Goal: Task Accomplishment & Management: Use online tool/utility

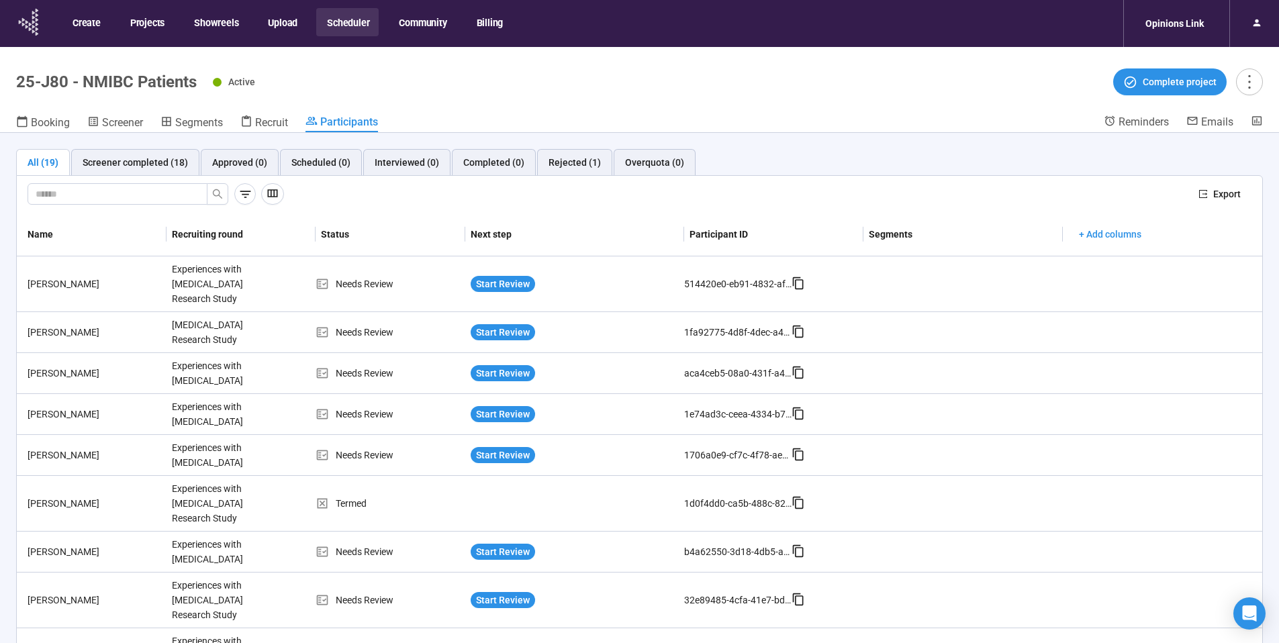
click at [32, 26] on icon at bounding box center [30, 22] width 34 height 35
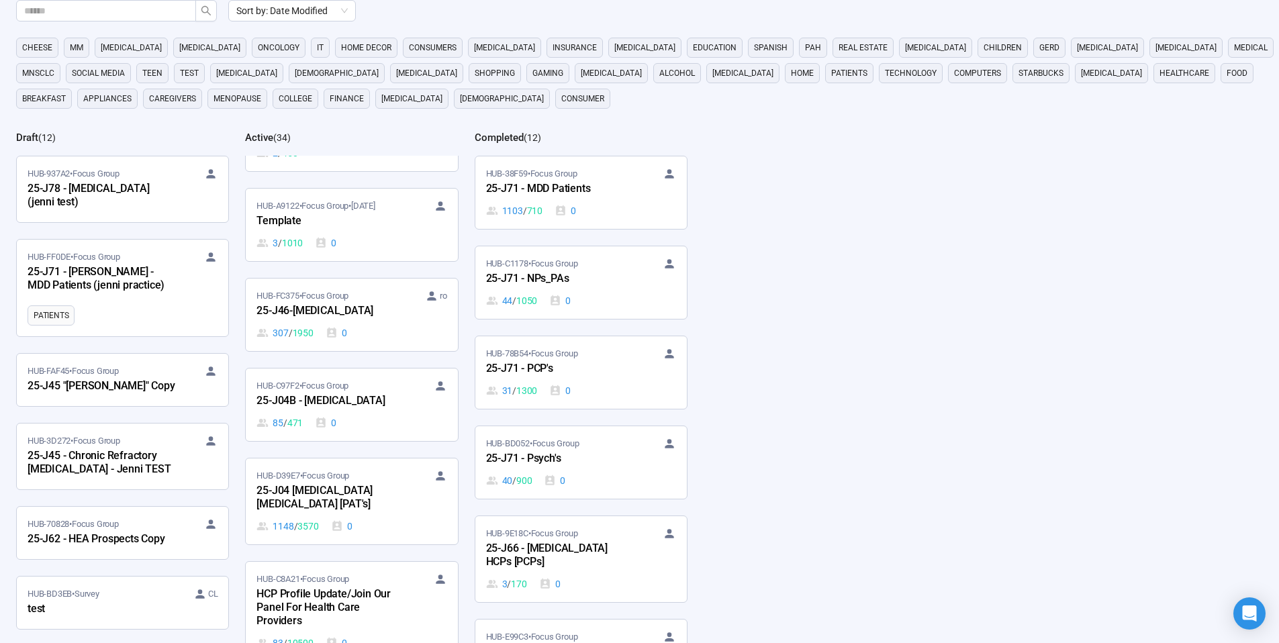
scroll to position [2514, 0]
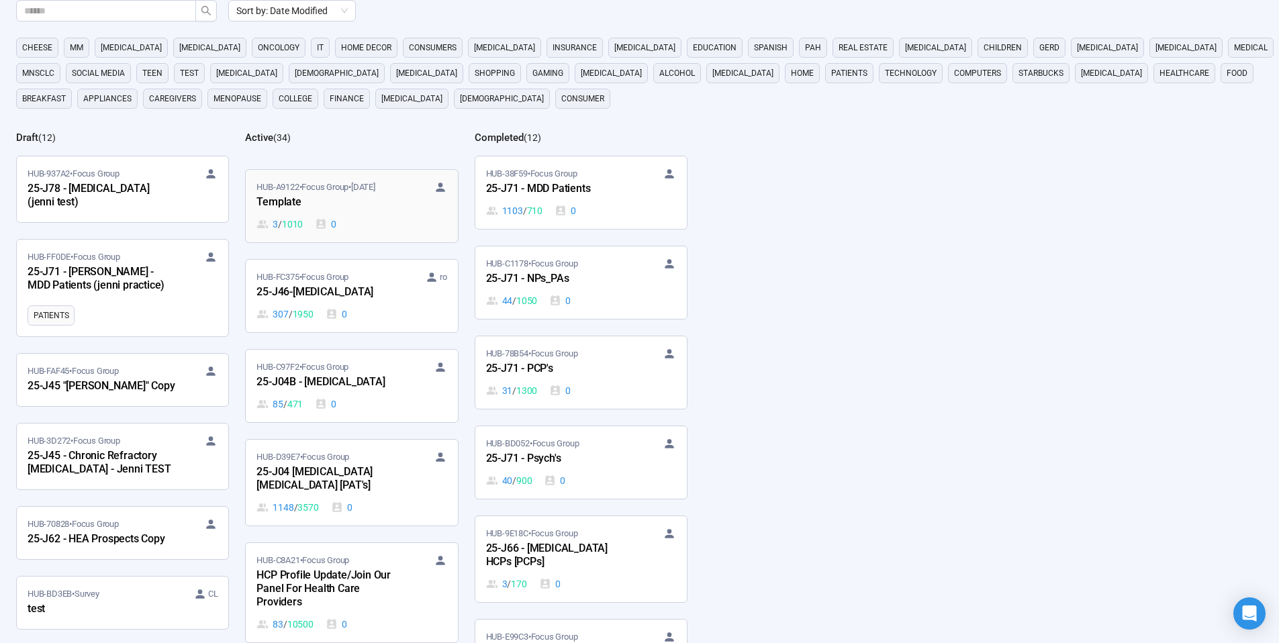
click at [357, 199] on div "Template" at bounding box center [331, 202] width 148 height 17
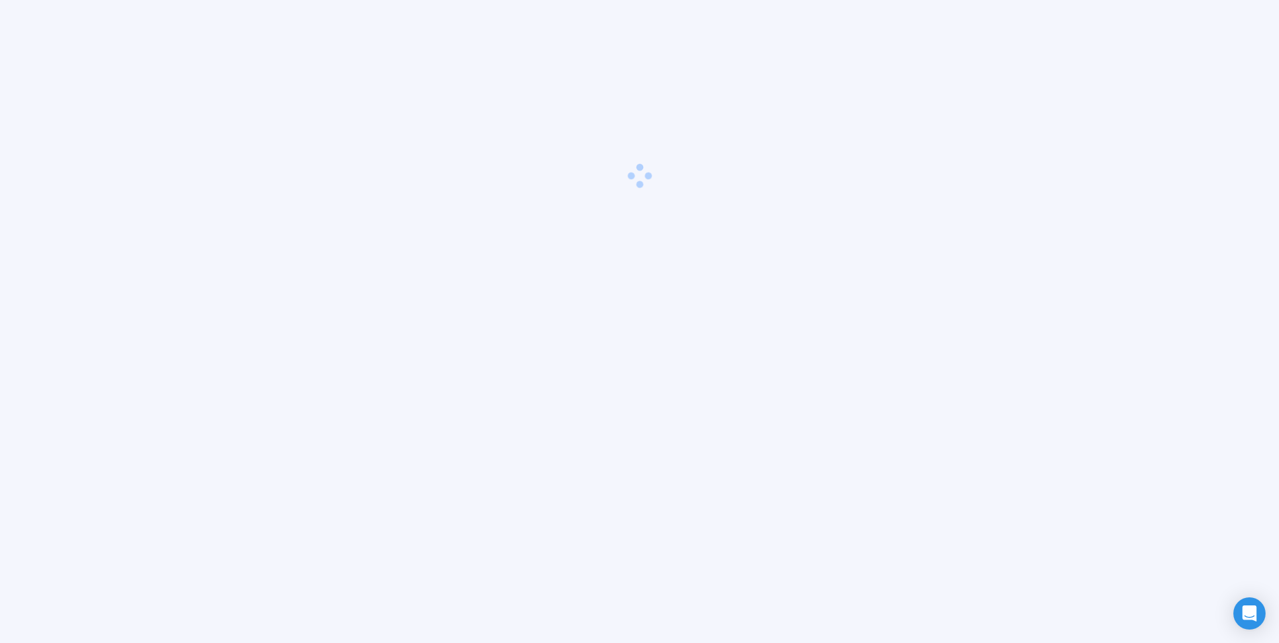
scroll to position [47, 0]
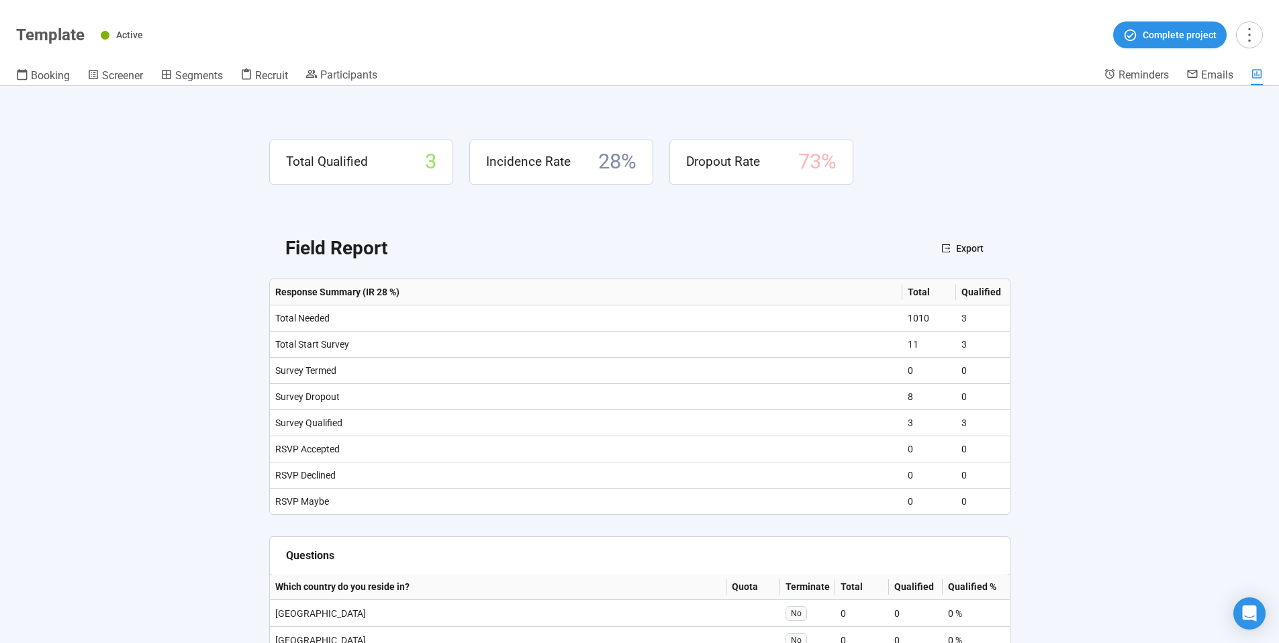
click at [345, 66] on header "Template Active Complete project Booking Screener Segments Recruit Participants…" at bounding box center [639, 43] width 1279 height 86
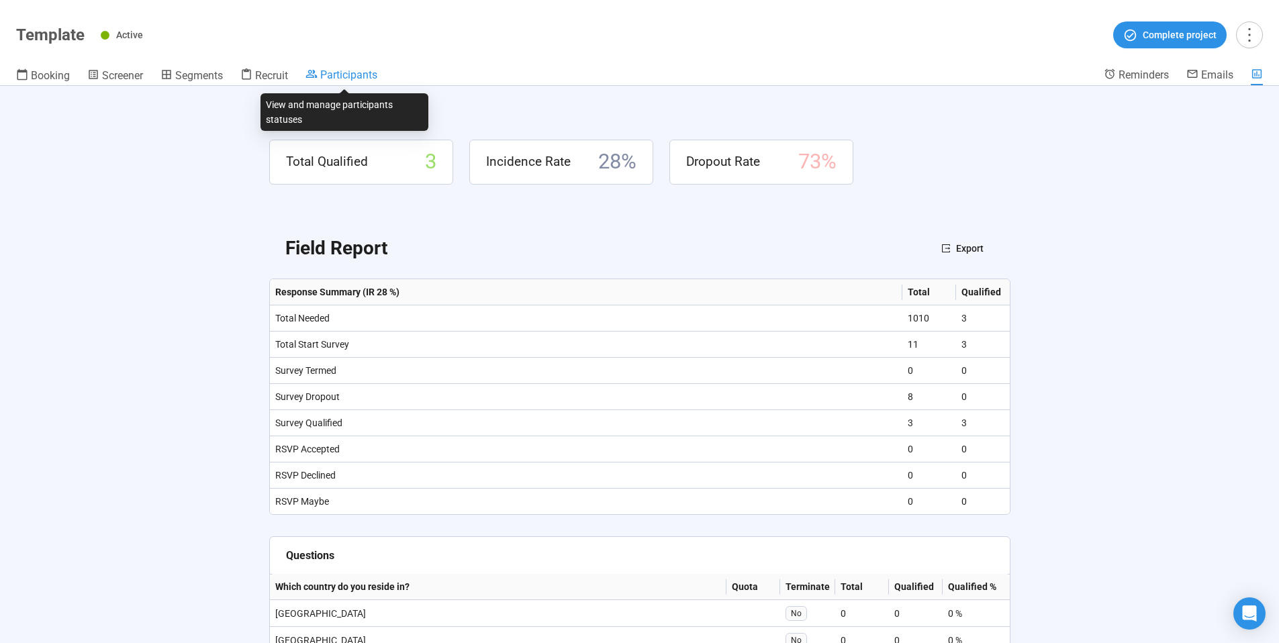
click at [347, 71] on span "Participants" at bounding box center [348, 75] width 57 height 13
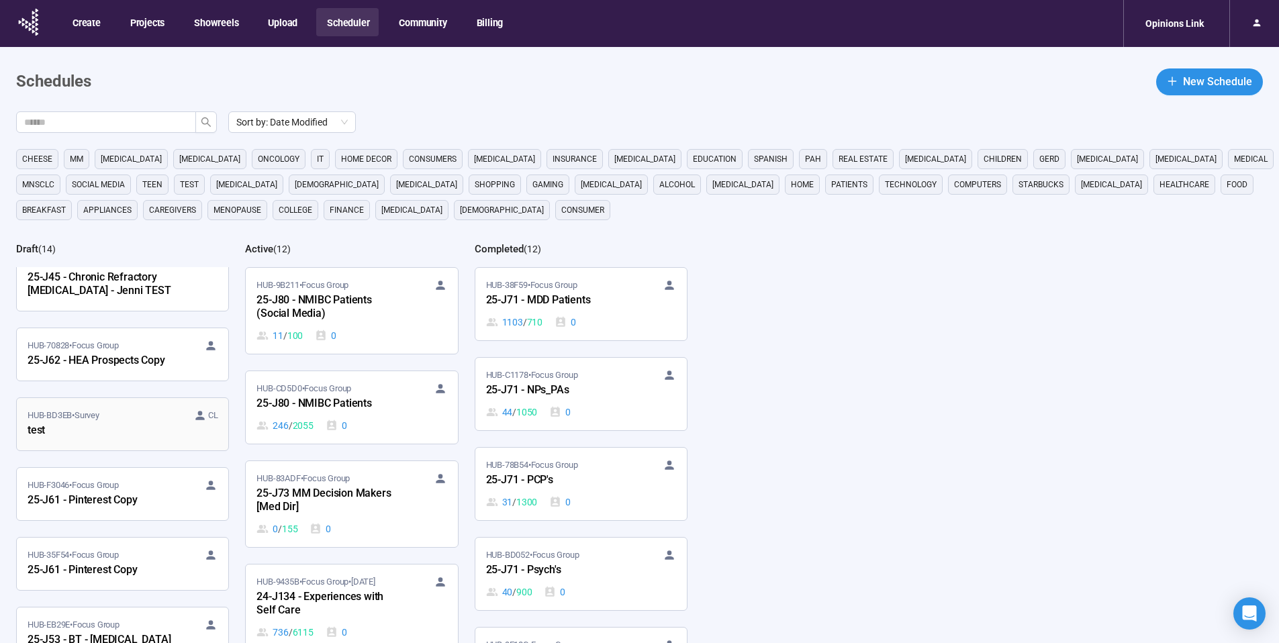
scroll to position [291, 0]
click at [141, 408] on div "HUB-BD3EB • Survey CL" at bounding box center [123, 414] width 190 height 13
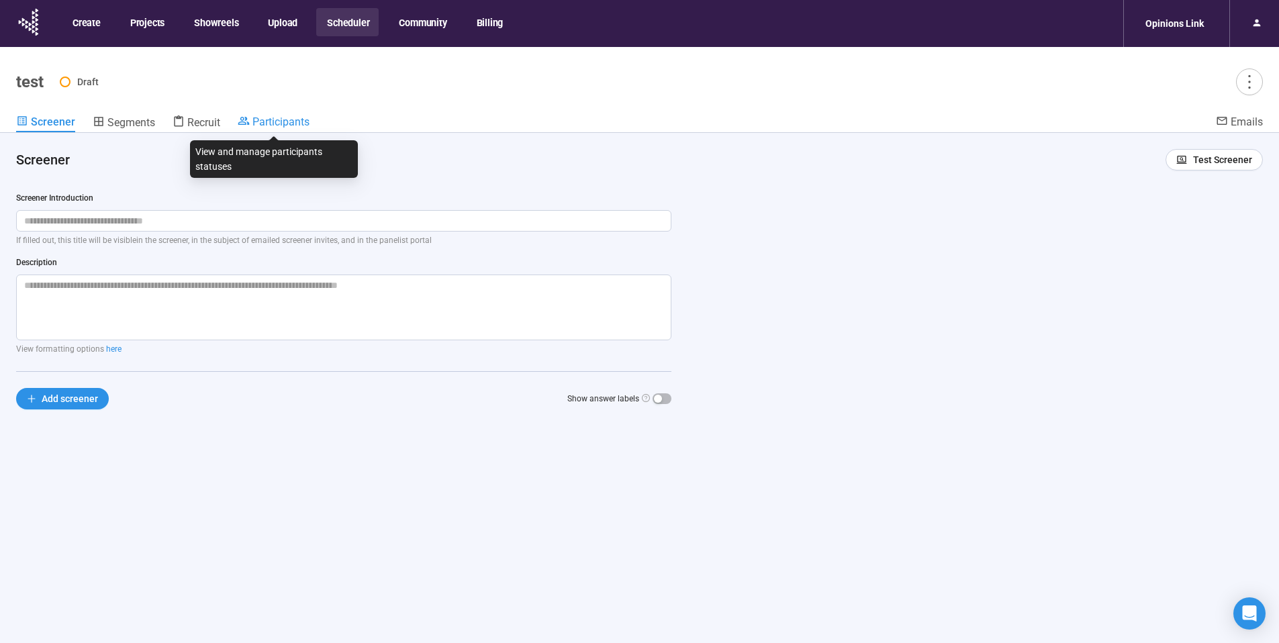
click at [271, 124] on span "Participants" at bounding box center [281, 122] width 57 height 13
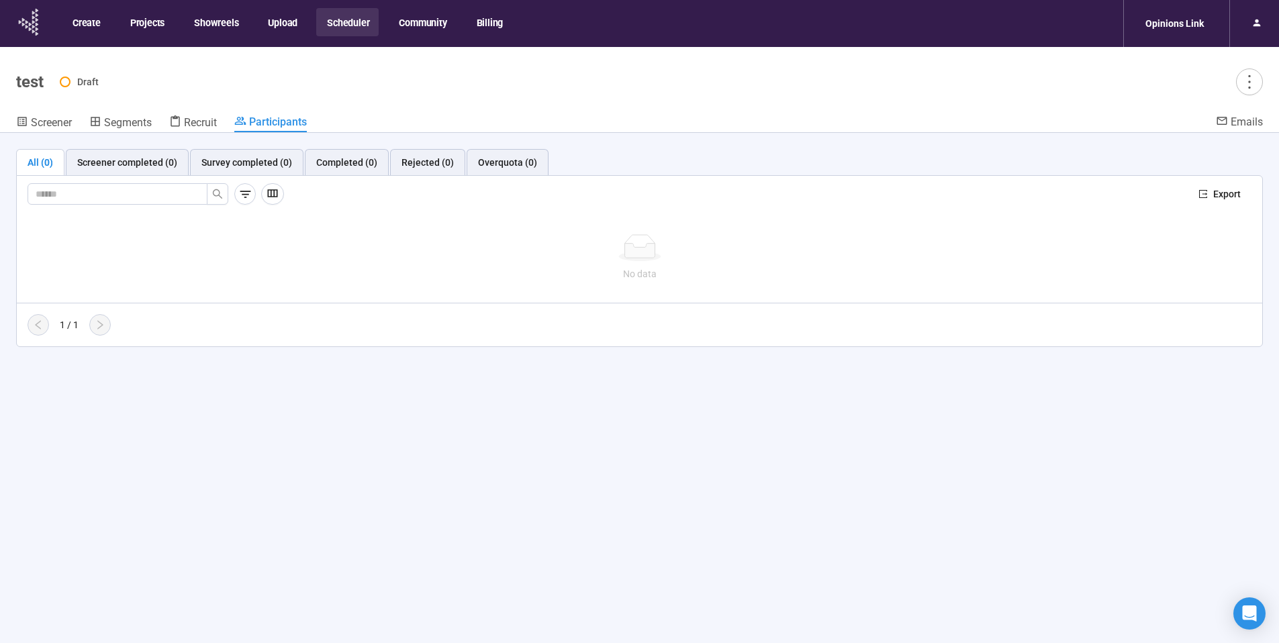
click at [40, 22] on icon at bounding box center [30, 22] width 34 height 35
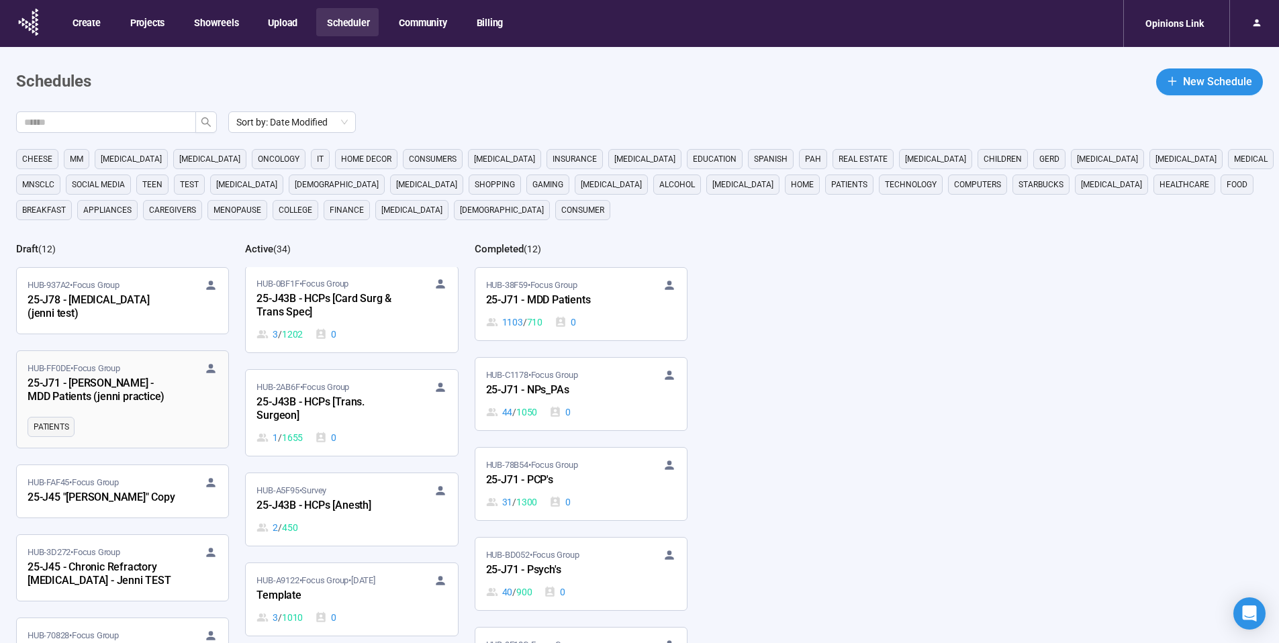
scroll to position [2259, 0]
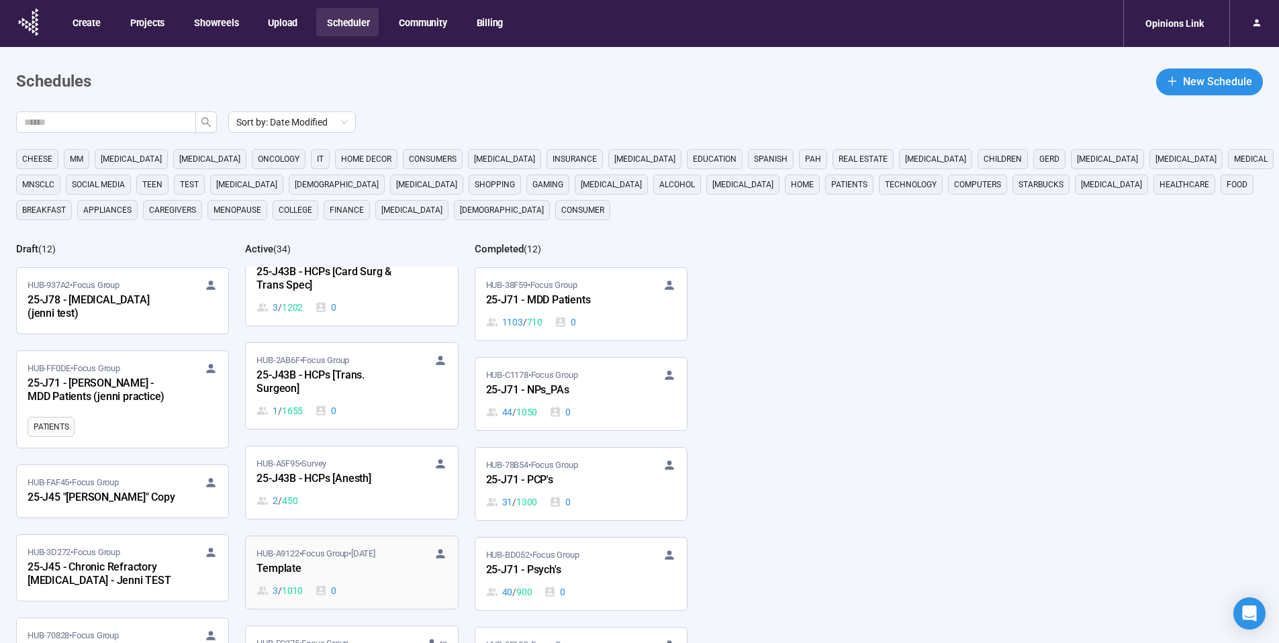
click at [285, 567] on div "Template" at bounding box center [331, 569] width 148 height 17
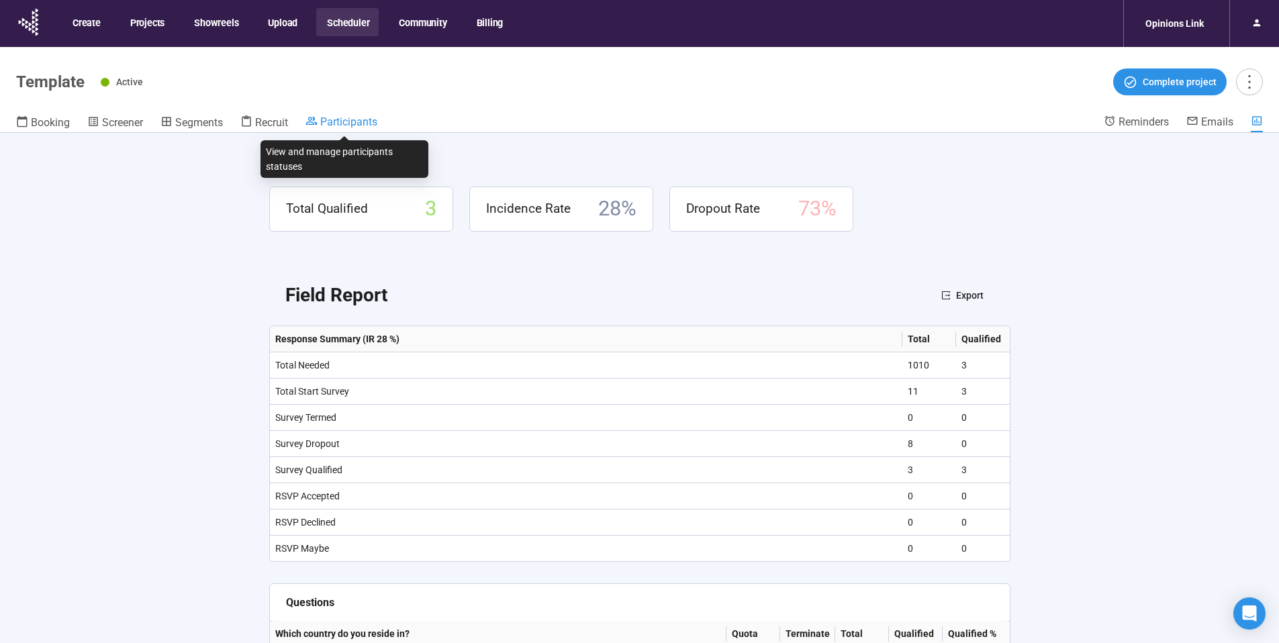
click at [355, 121] on span "Participants" at bounding box center [348, 122] width 57 height 13
click at [347, 26] on button "Scheduler" at bounding box center [347, 22] width 62 height 28
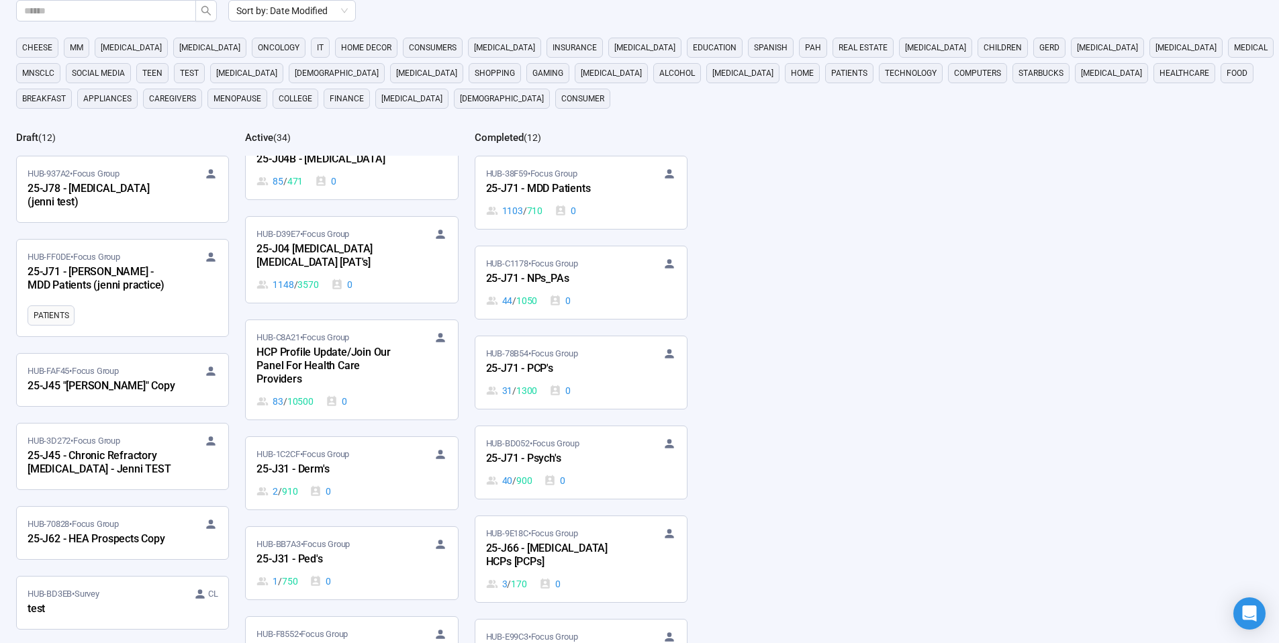
scroll to position [2801, 0]
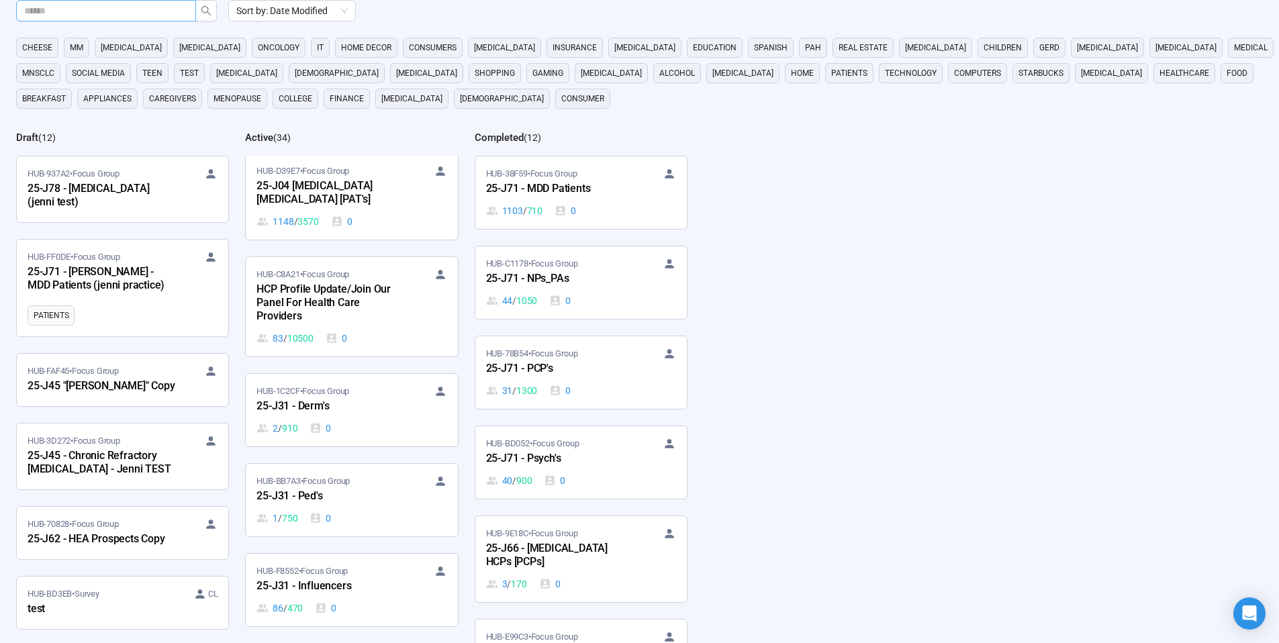
click at [154, 13] on input "text" at bounding box center [100, 10] width 153 height 15
type input "**"
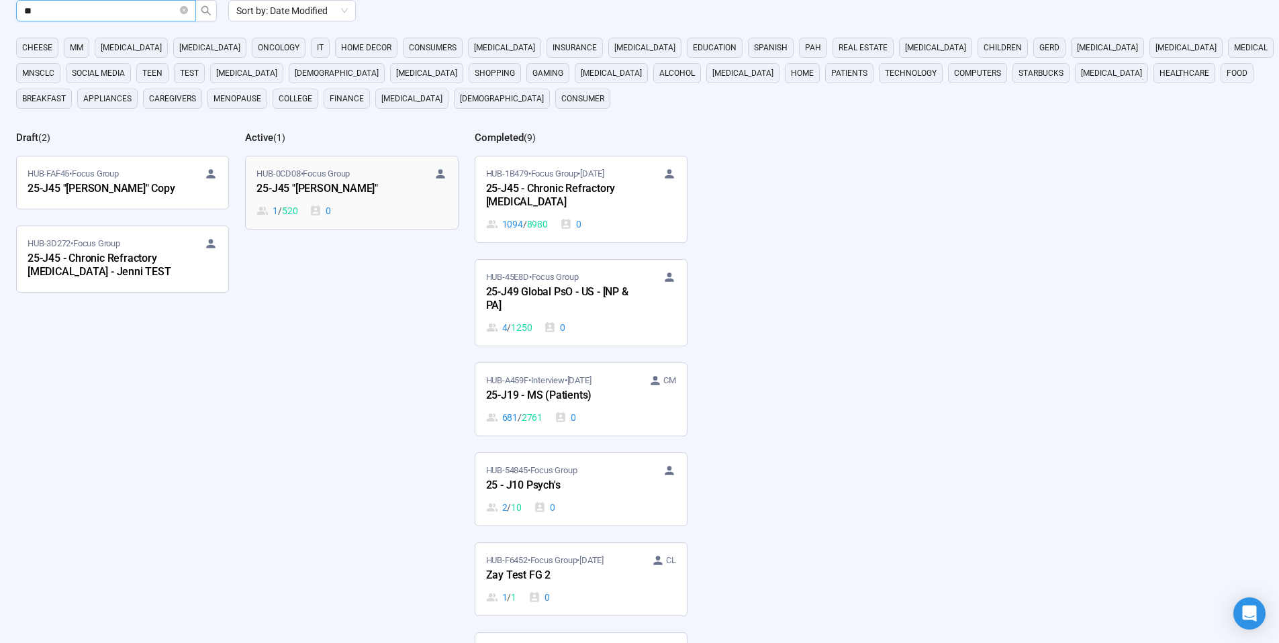
click at [347, 176] on span "HUB-0CD08 • Focus Group" at bounding box center [303, 173] width 93 height 13
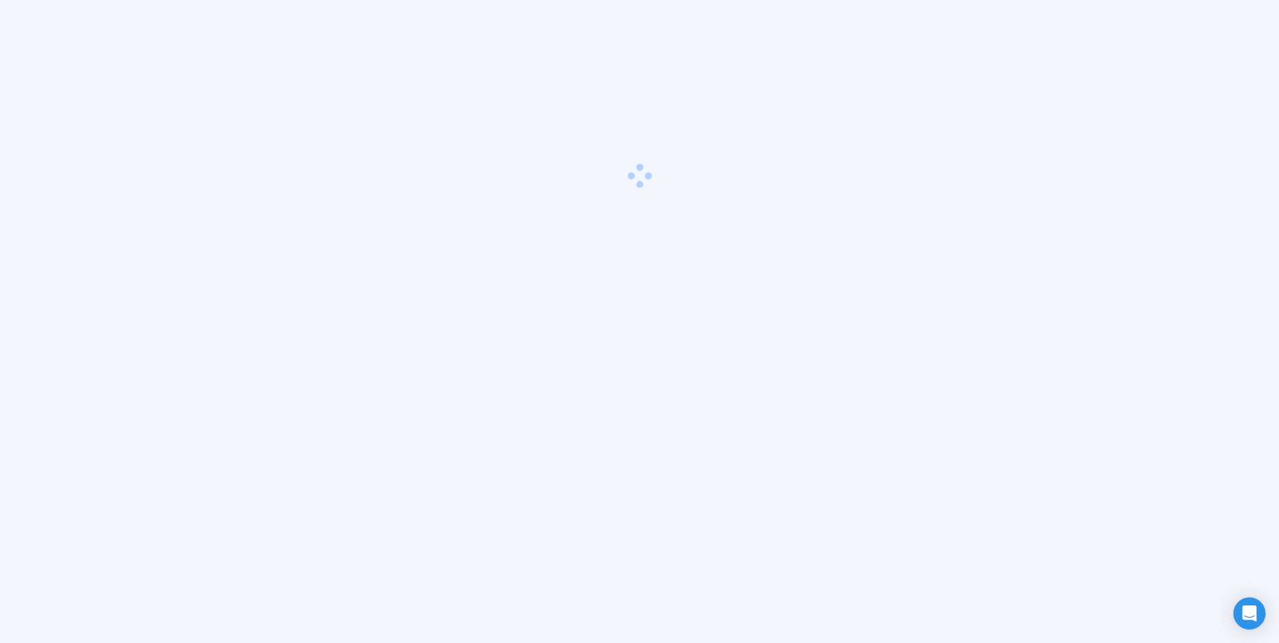
scroll to position [47, 0]
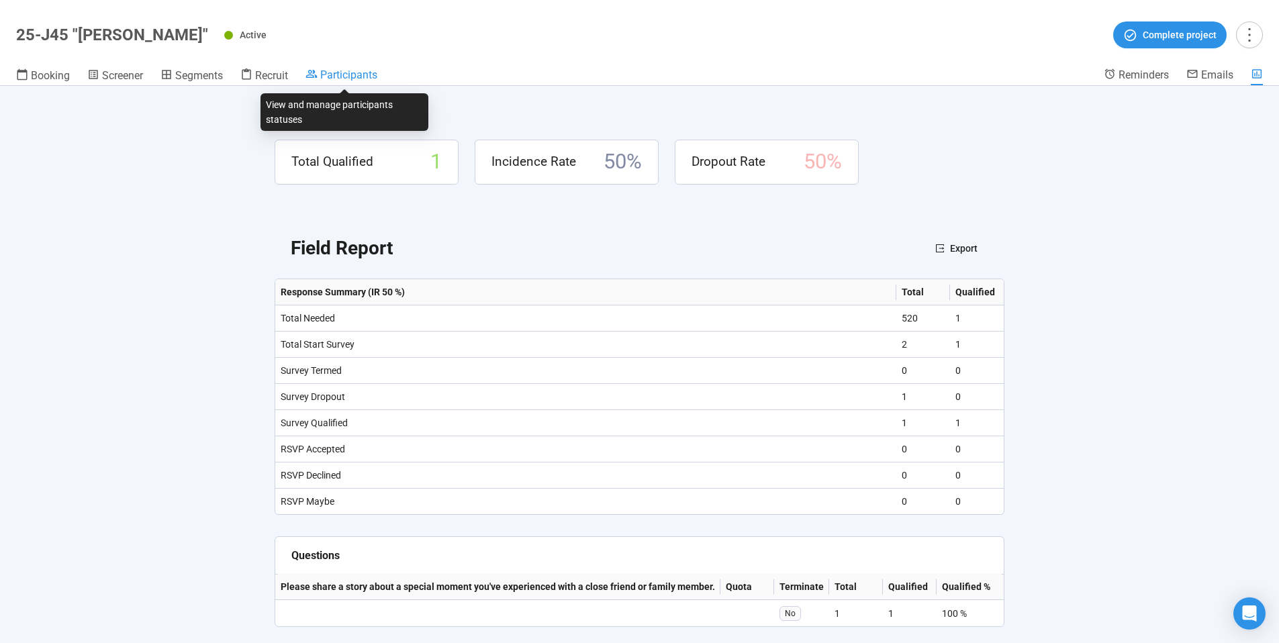
click at [346, 72] on span "Participants" at bounding box center [348, 75] width 57 height 13
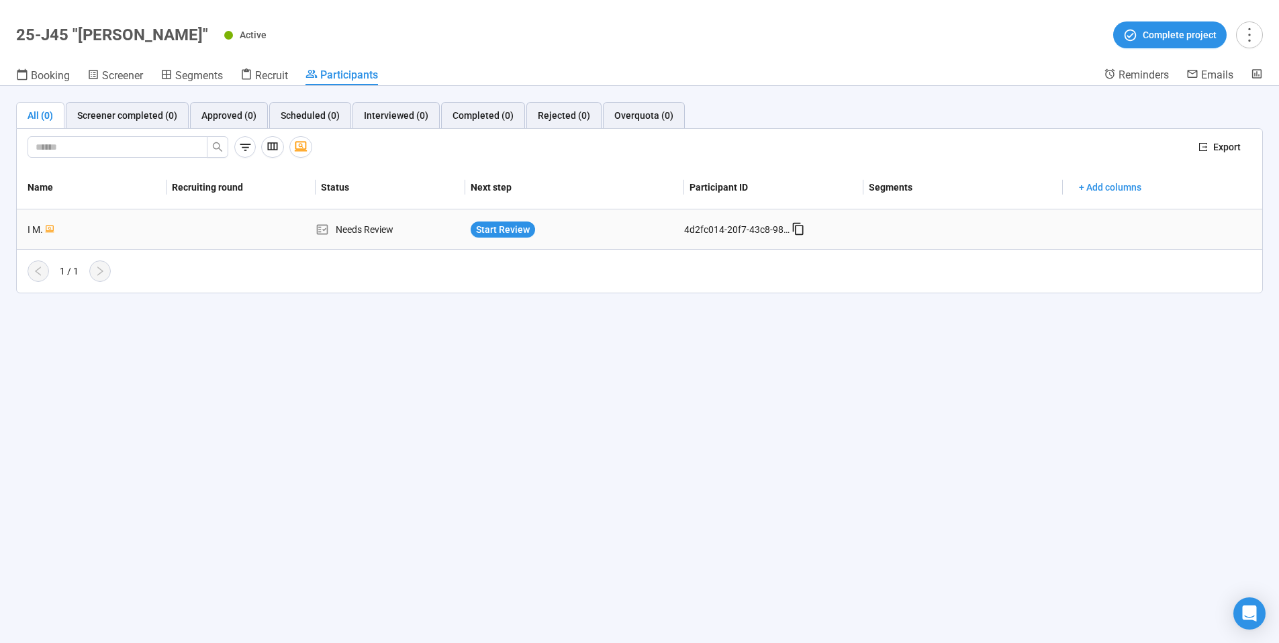
click at [36, 228] on div "I M." at bounding box center [94, 229] width 144 height 15
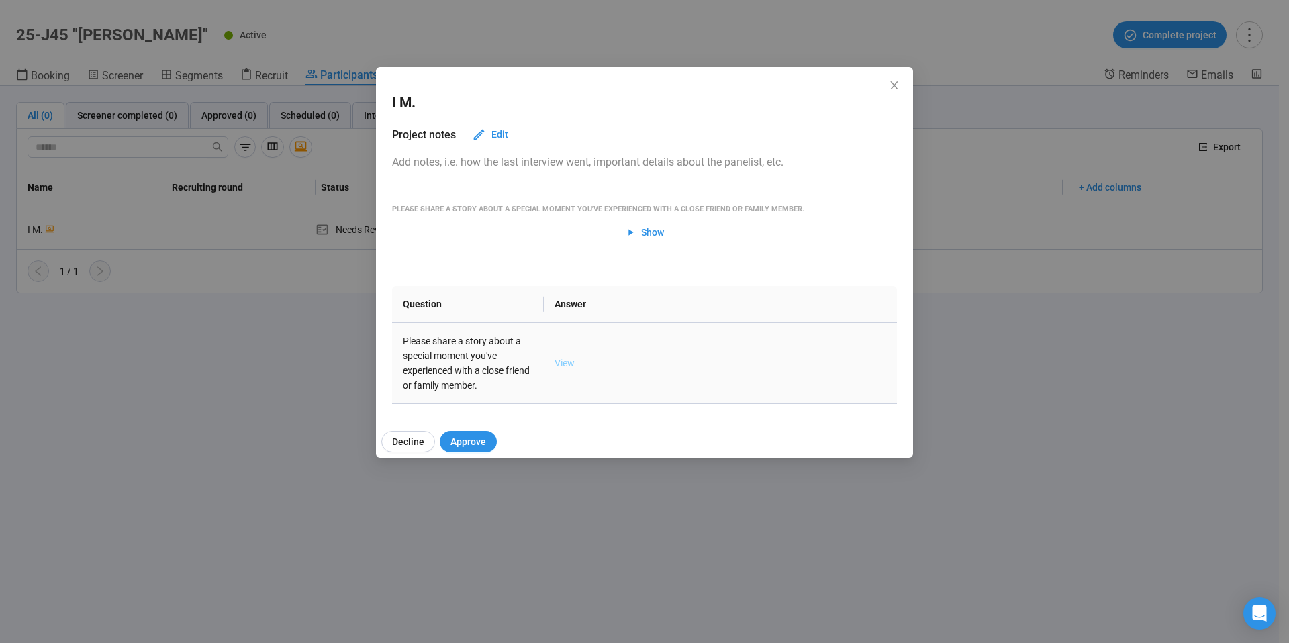
click at [561, 361] on link "View" at bounding box center [565, 363] width 20 height 11
click at [891, 82] on icon "close" at bounding box center [894, 85] width 7 height 8
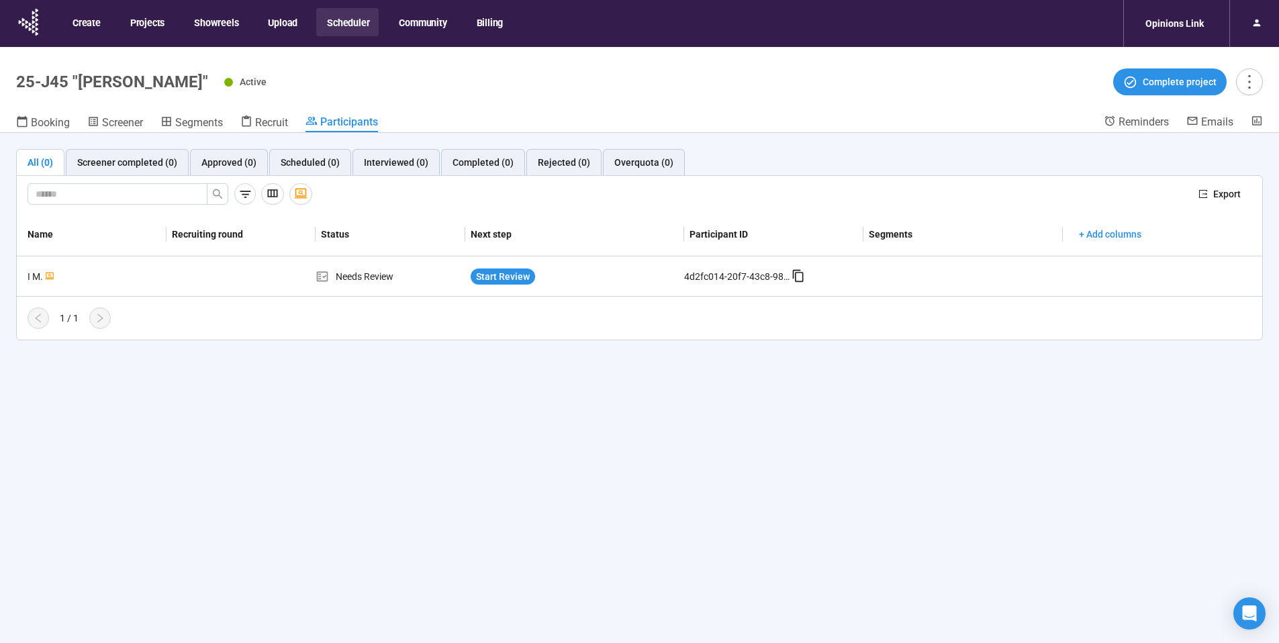
click at [346, 21] on button "Scheduler" at bounding box center [347, 22] width 62 height 28
